Goal: Information Seeking & Learning: Learn about a topic

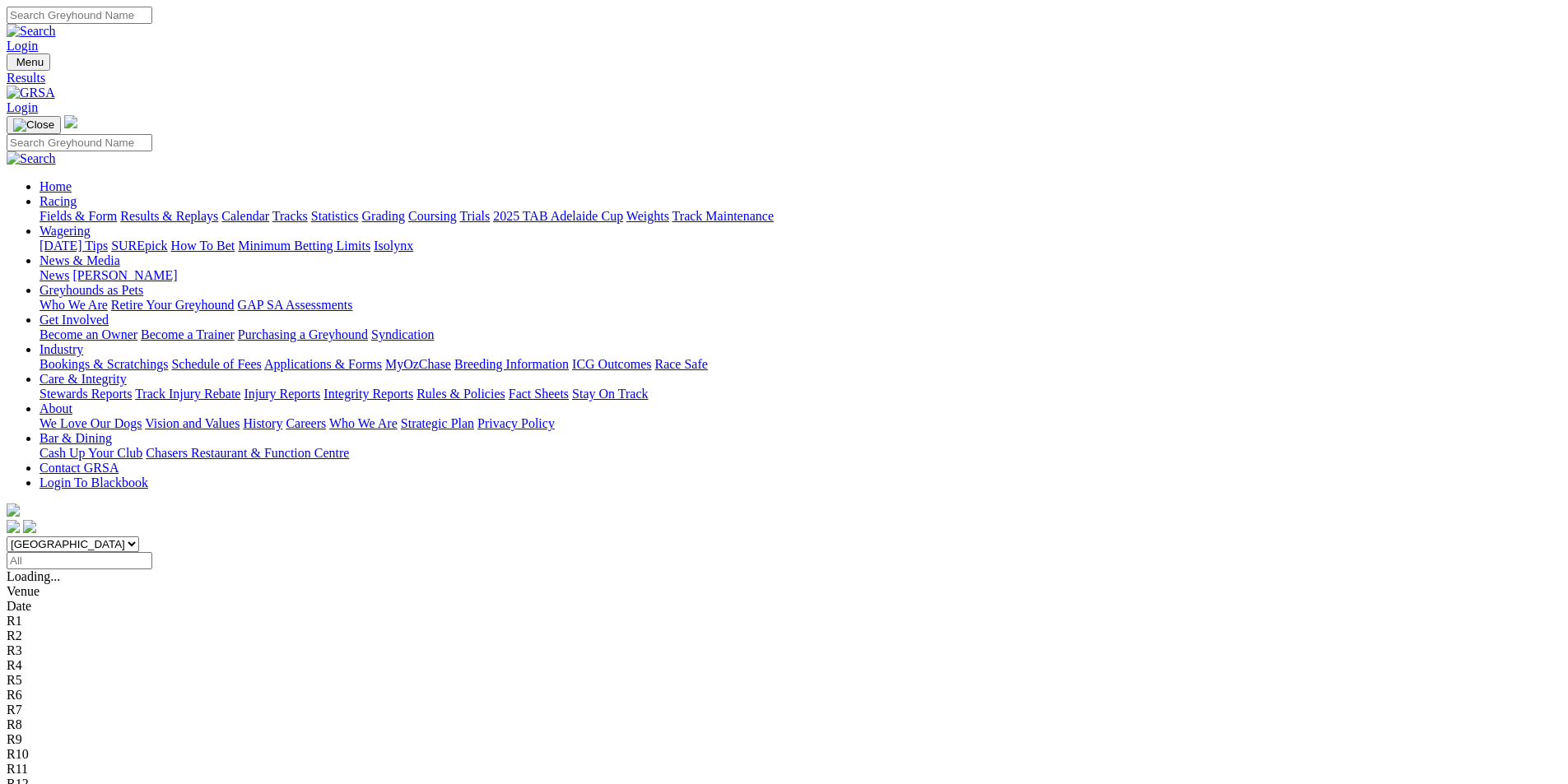
click at [117, 209] on link "Fields & Form" at bounding box center [78, 216] width 77 height 14
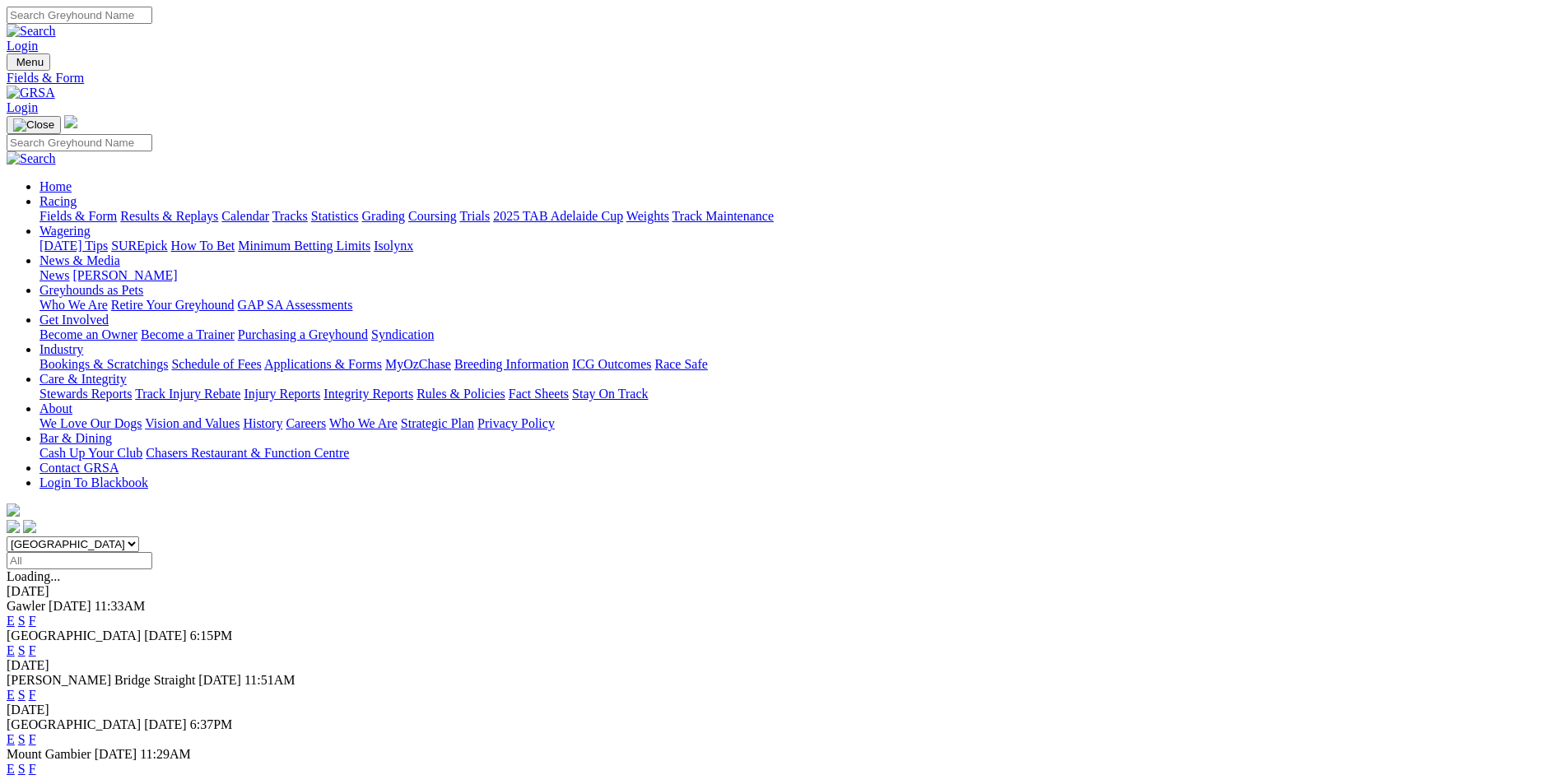
click at [218, 209] on link "Results & Replays" at bounding box center [169, 216] width 98 height 14
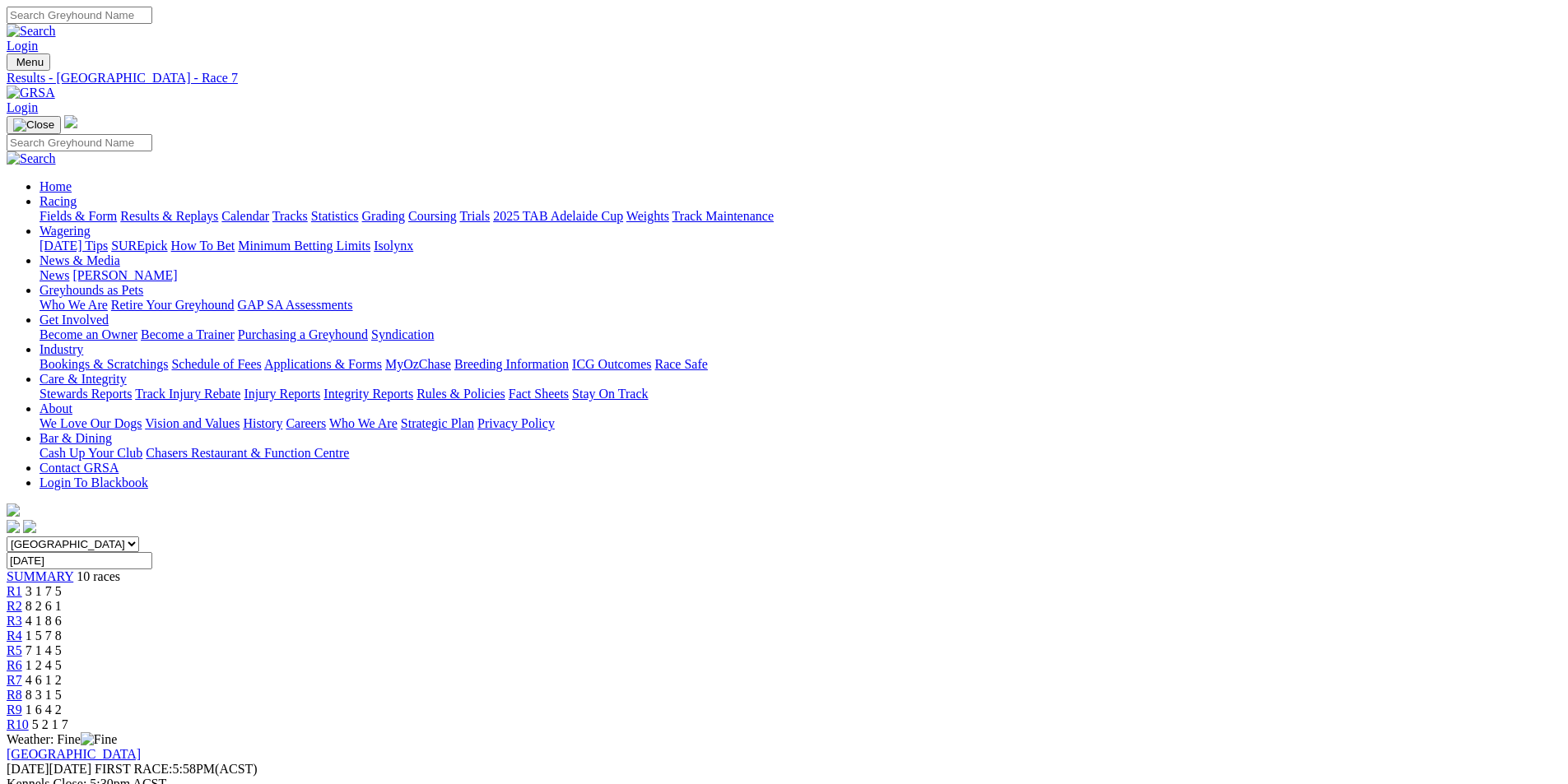
click at [117, 209] on link "Fields & Form" at bounding box center [78, 216] width 77 height 14
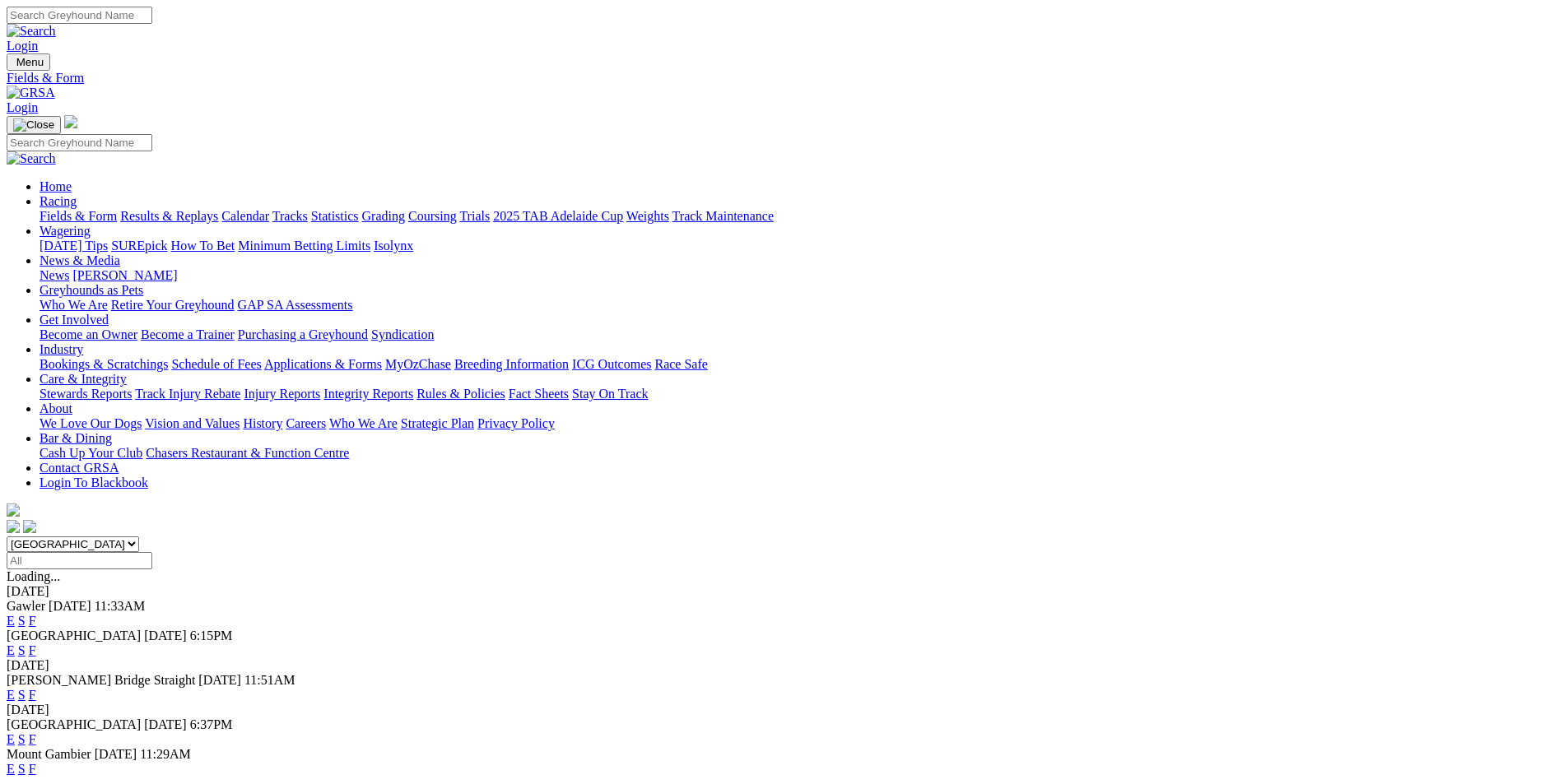
click at [37, 733] on link "F" at bounding box center [32, 740] width 7 height 14
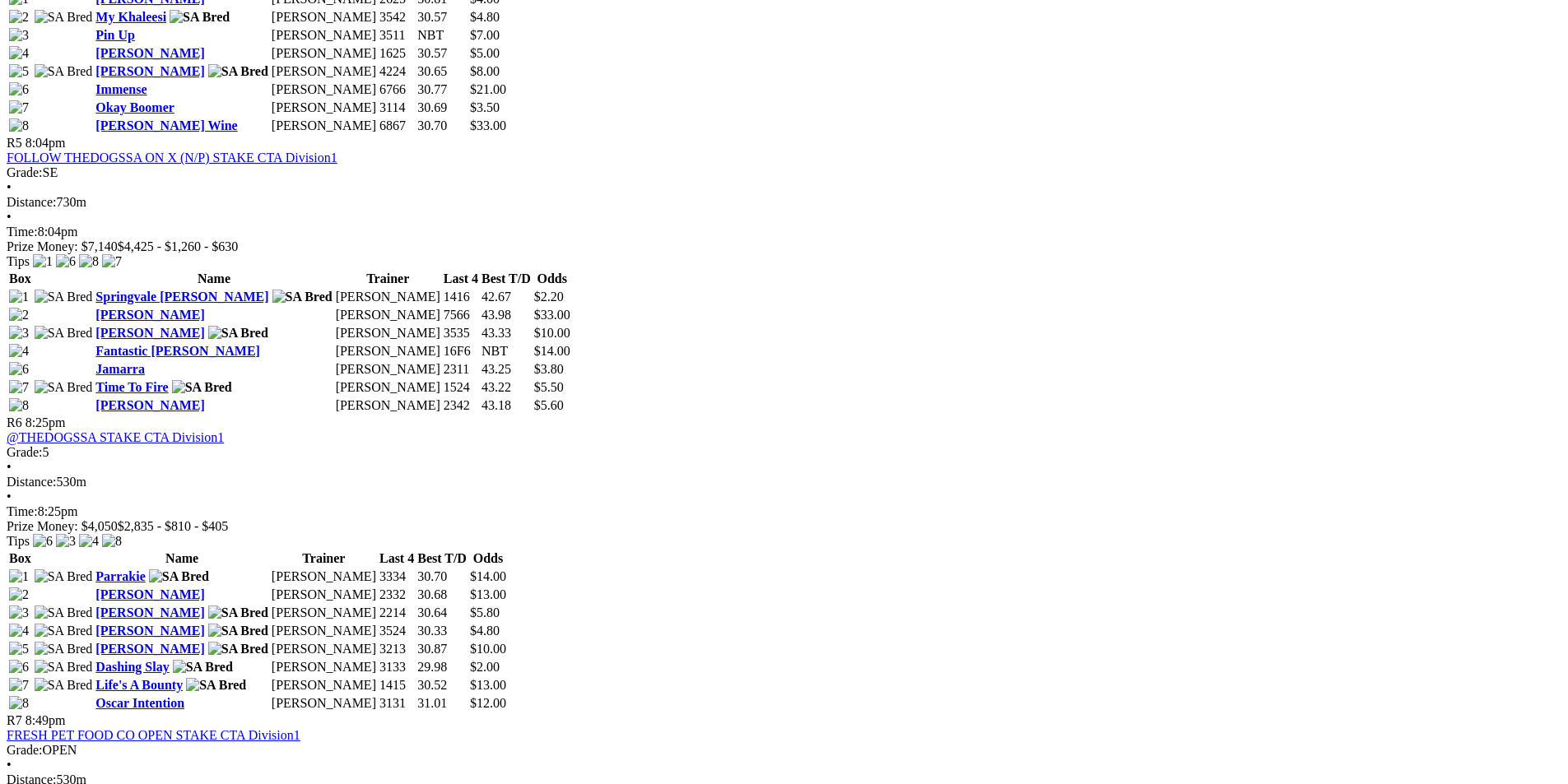
scroll to position [2222, 0]
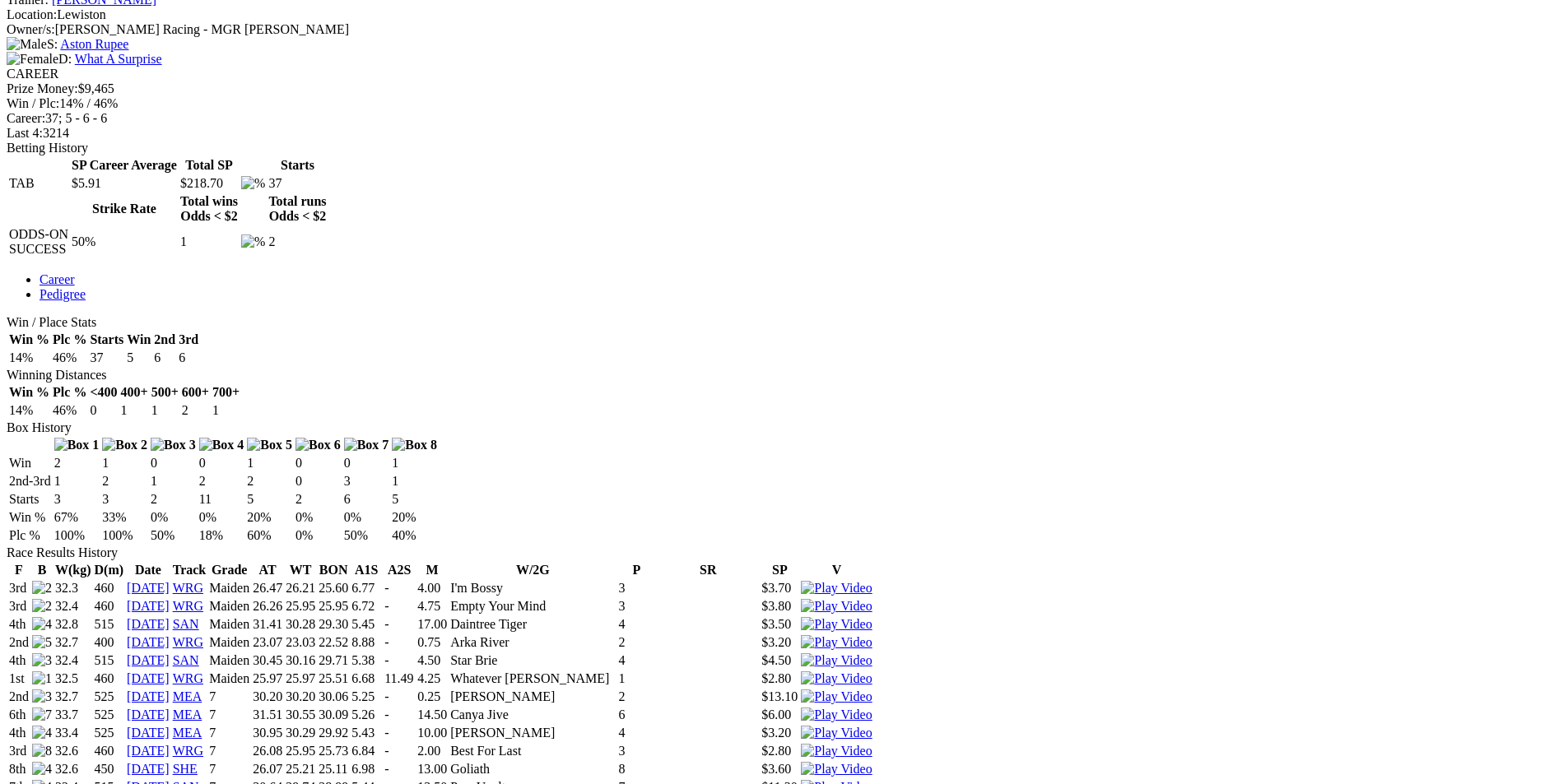
scroll to position [987, 0]
